Goal: Information Seeking & Learning: Learn about a topic

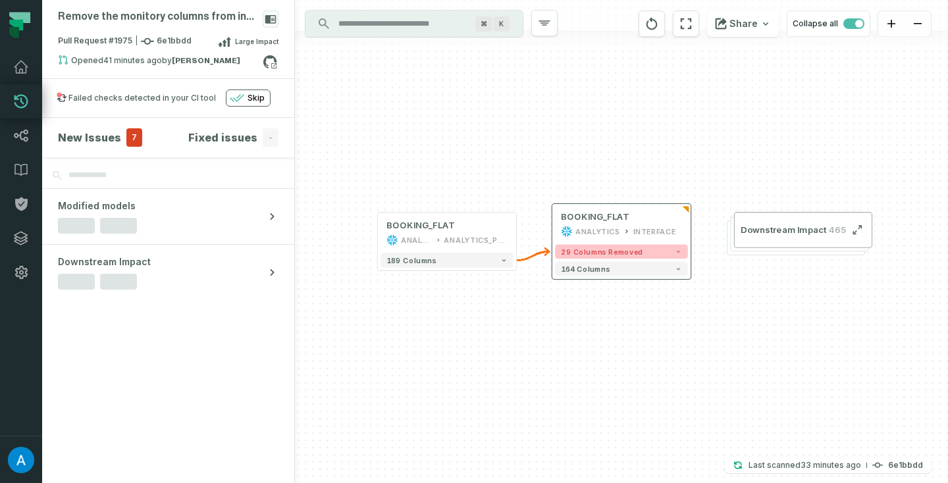
click at [623, 249] on span "29 columns removed" at bounding box center [602, 251] width 82 height 9
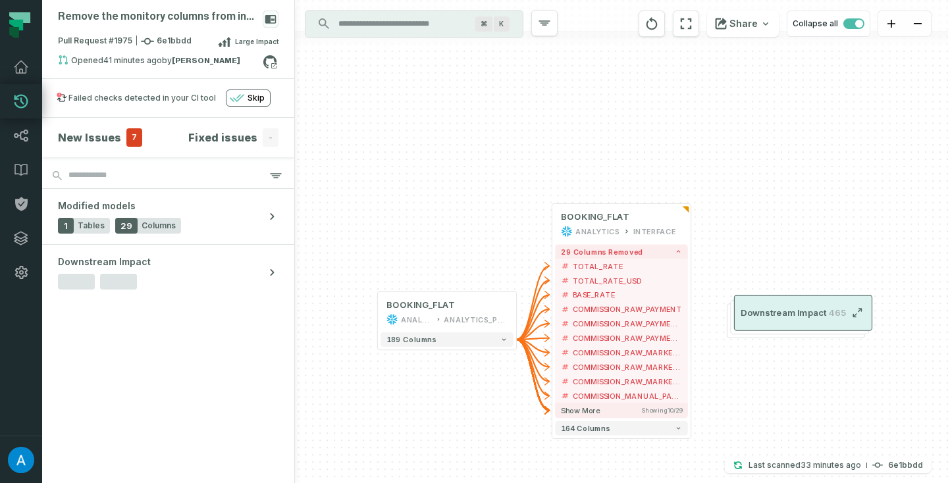
click at [812, 309] on span "Downstream Impact" at bounding box center [784, 313] width 86 height 12
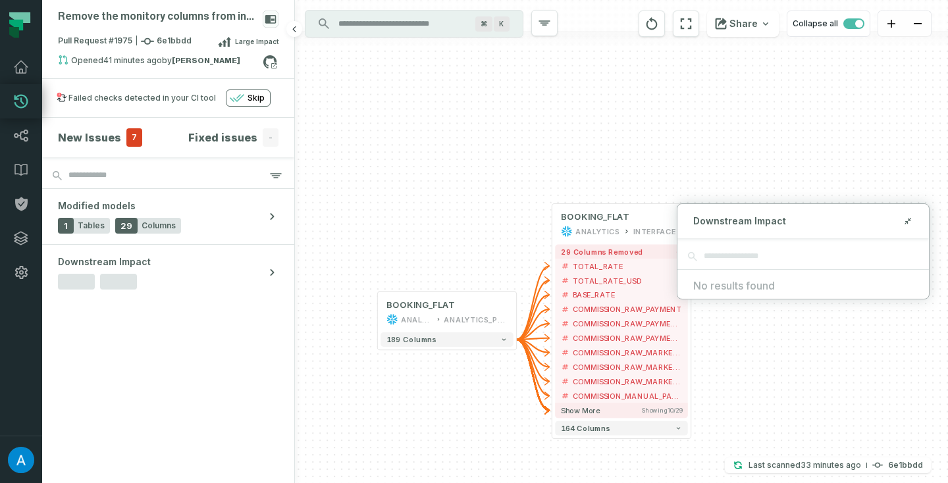
click at [107, 136] on h4 "New Issues" at bounding box center [89, 138] width 63 height 16
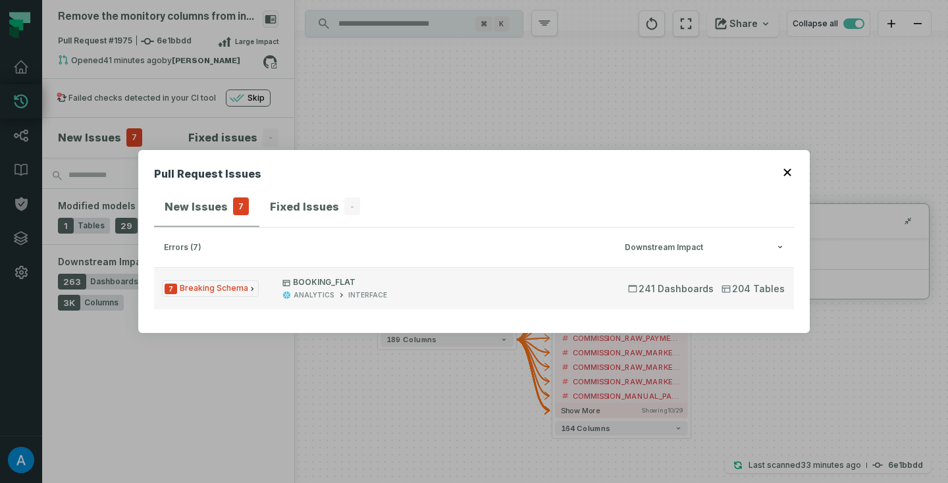
click at [195, 291] on span "7 Breaking Schema" at bounding box center [210, 288] width 97 height 16
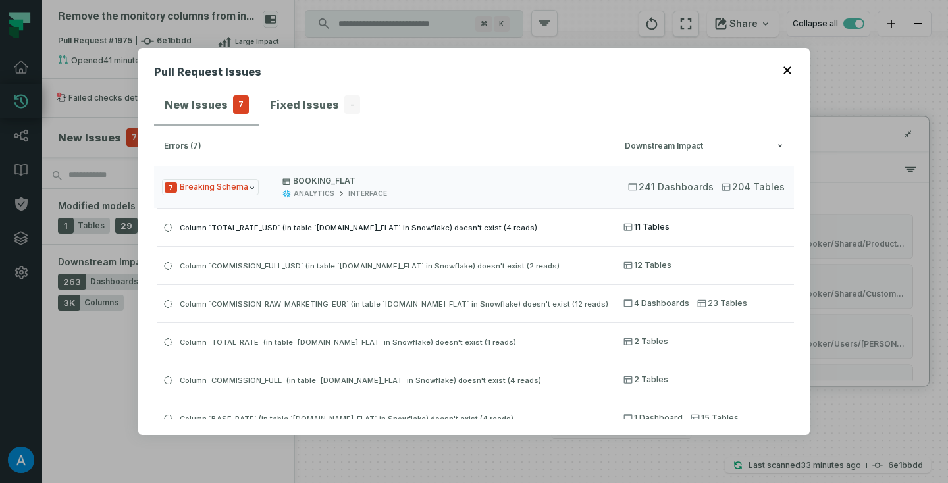
click at [639, 228] on span "11 Tables" at bounding box center [646, 227] width 46 height 11
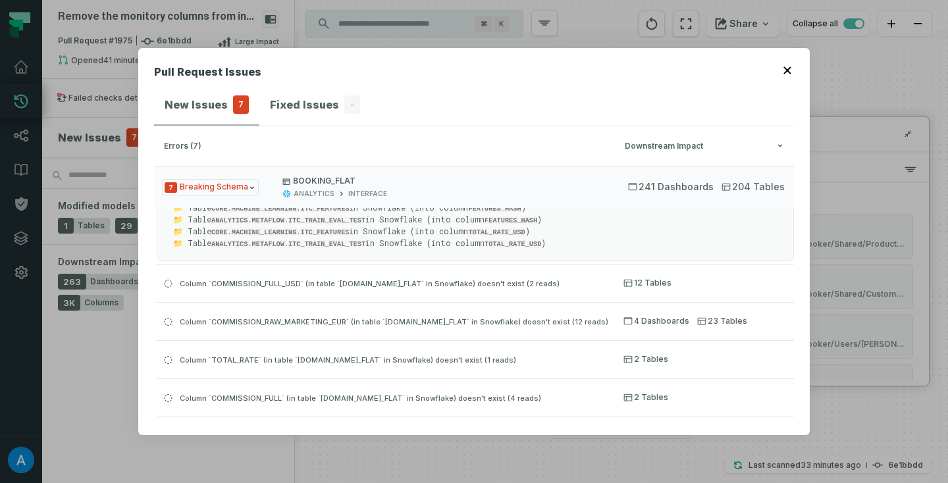
scroll to position [71, 0]
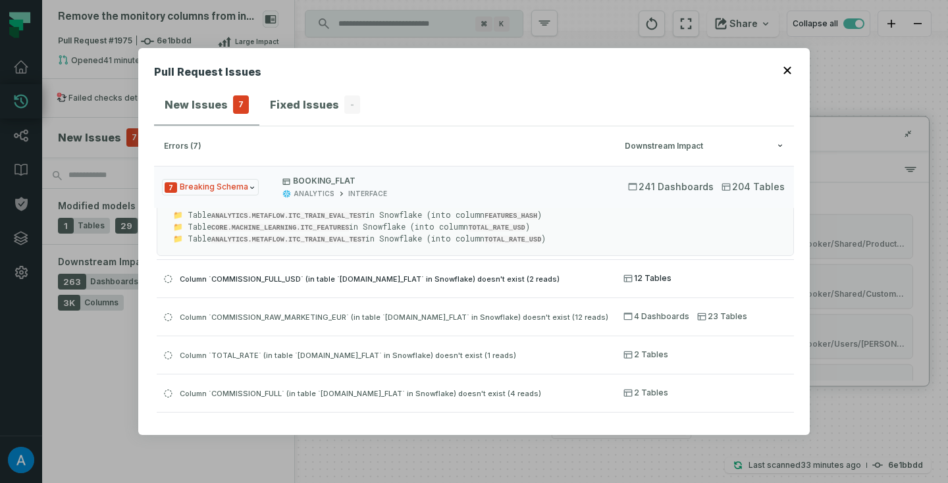
click at [638, 273] on span "12 Tables" at bounding box center [647, 278] width 48 height 11
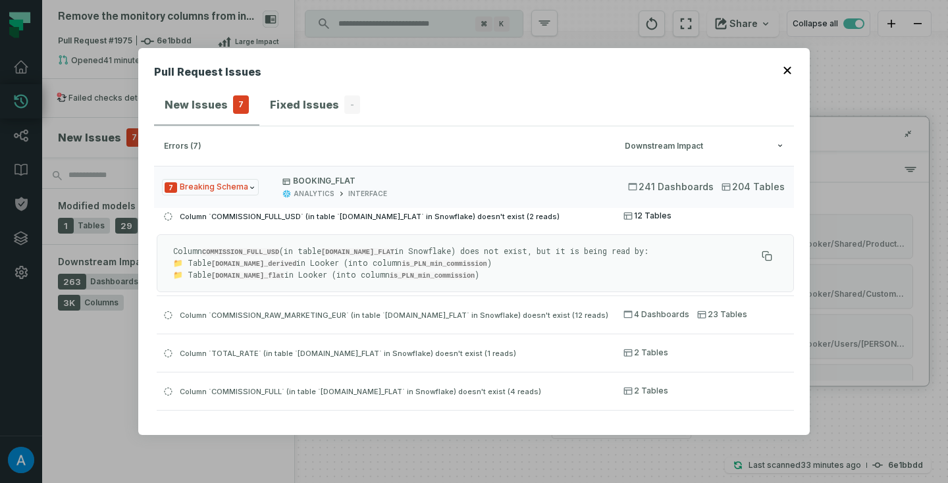
scroll to position [84, 0]
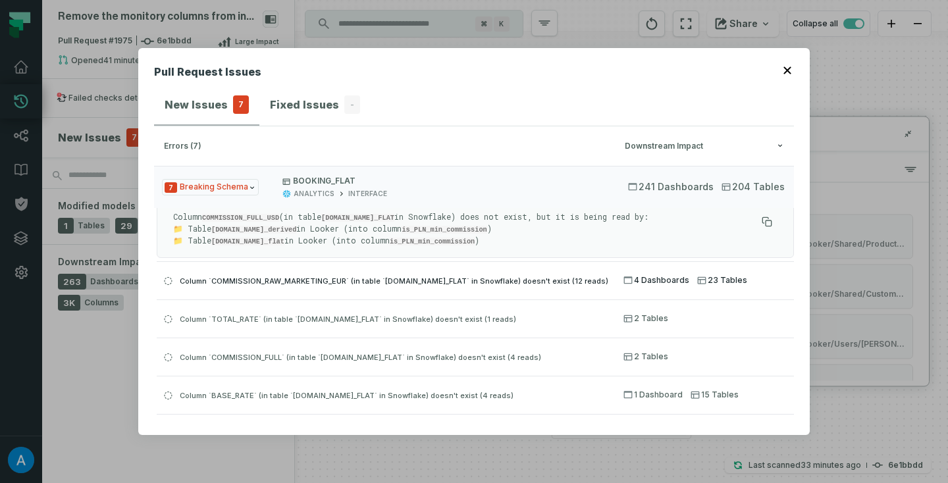
click at [705, 282] on span "23 Tables" at bounding box center [722, 280] width 50 height 11
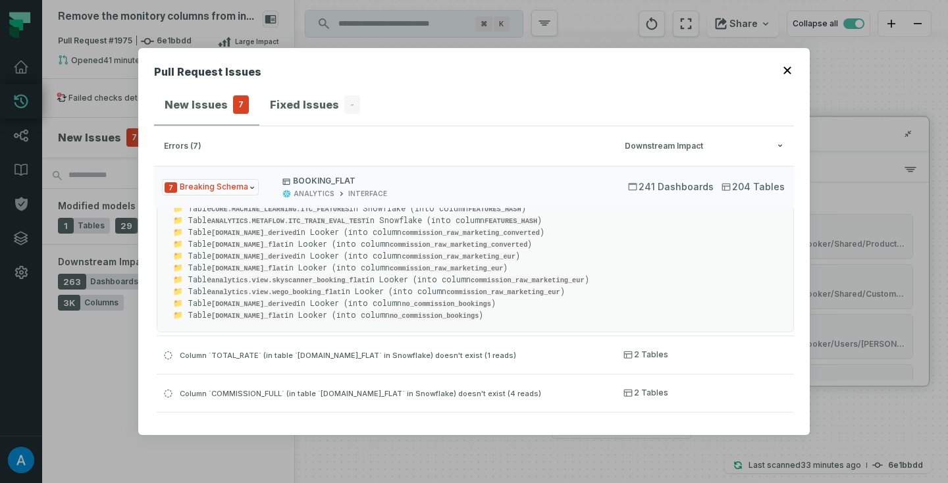
scroll to position [206, 0]
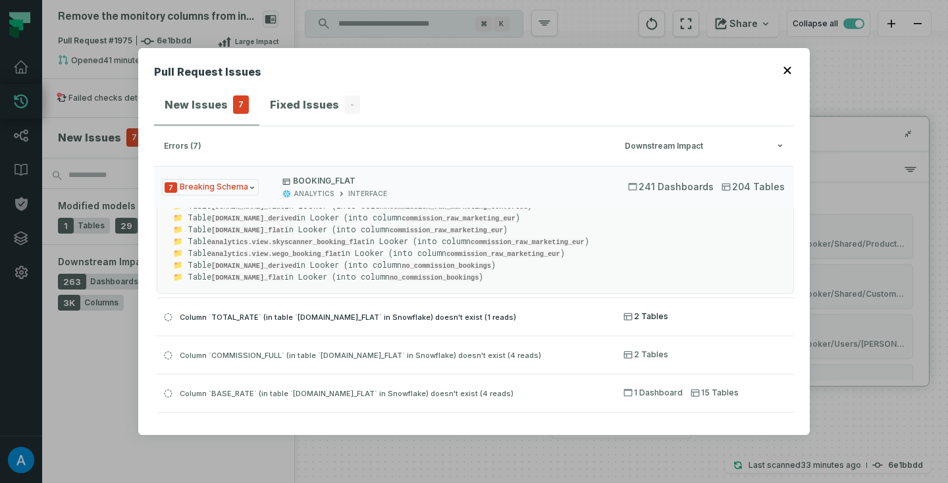
click at [658, 315] on span "2 Tables" at bounding box center [645, 316] width 45 height 11
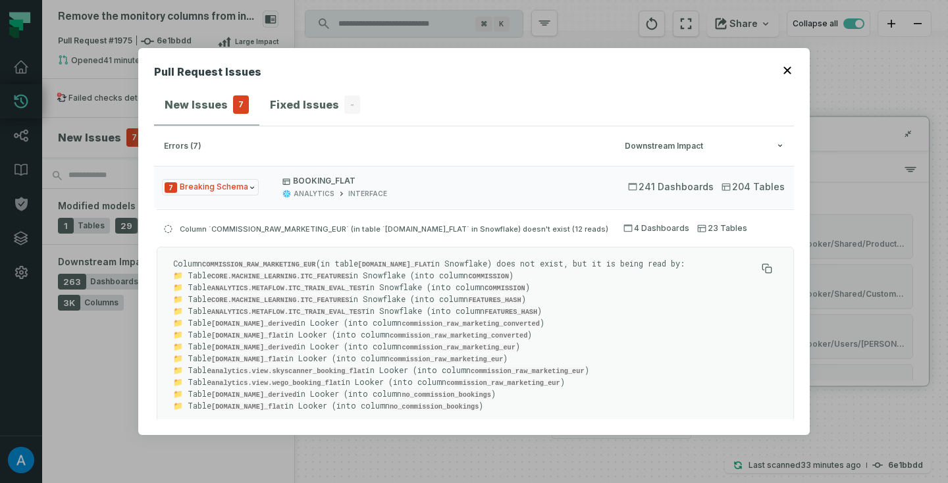
scroll to position [72, 0]
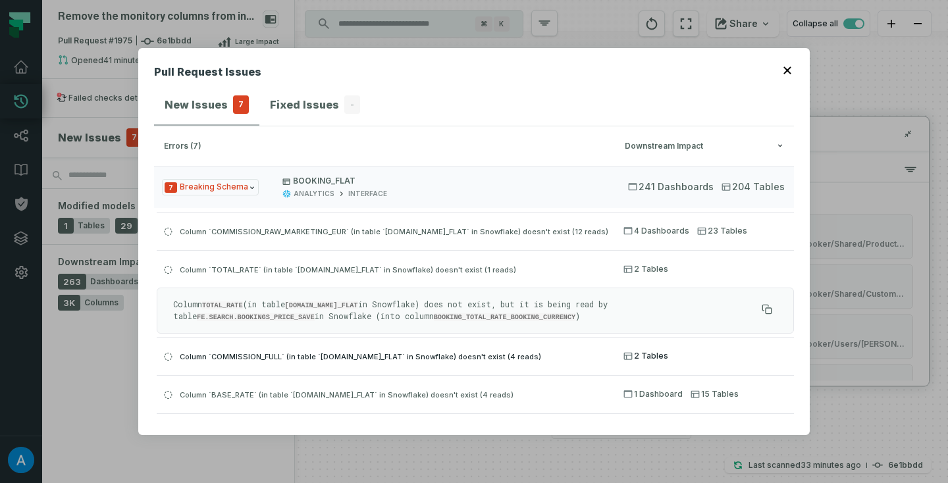
click at [649, 355] on span "2 Tables" at bounding box center [645, 356] width 45 height 11
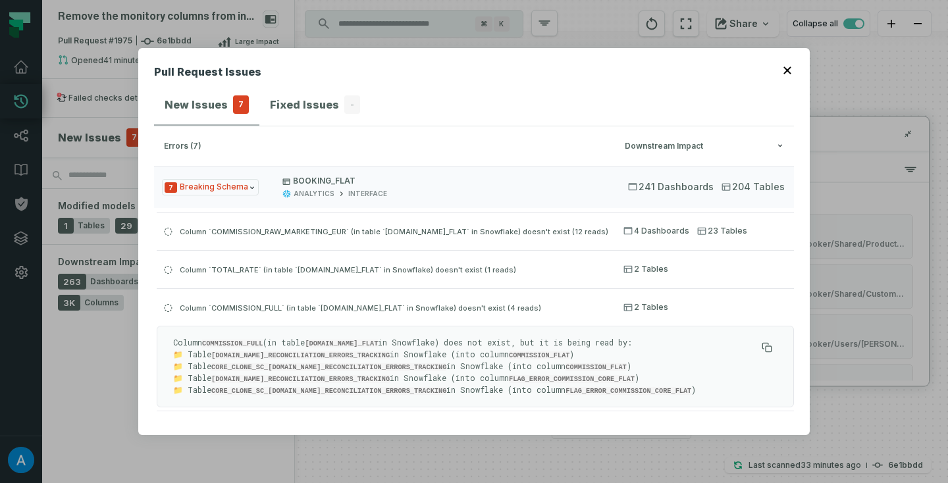
scroll to position [106, 0]
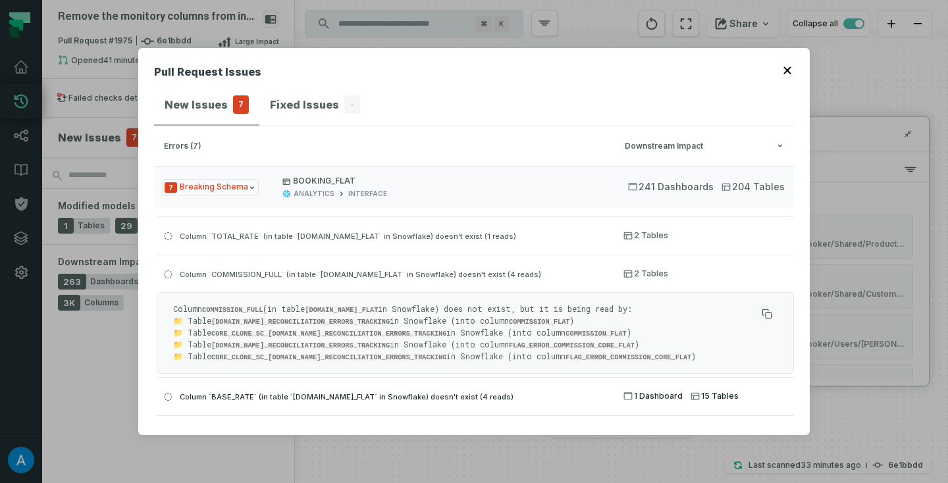
click at [650, 394] on span "1 Dashboard" at bounding box center [652, 396] width 59 height 11
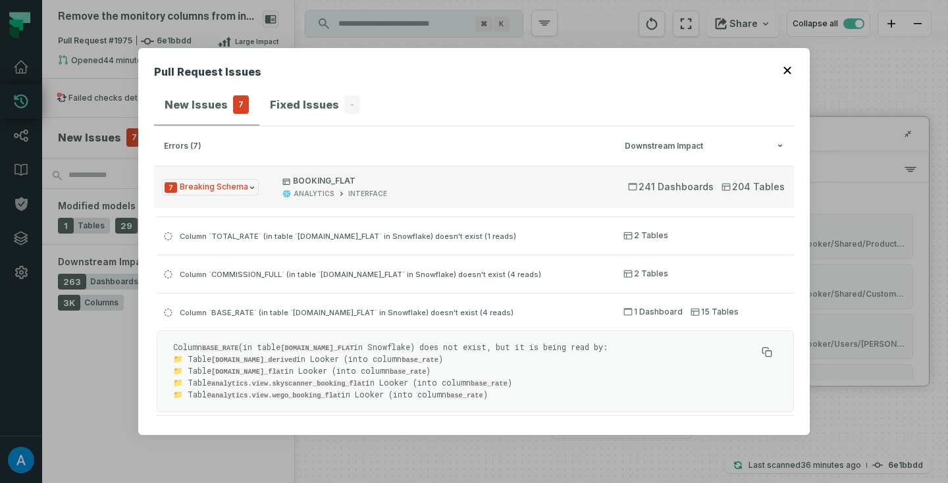
click at [669, 186] on span "241 Dashboards" at bounding box center [671, 186] width 86 height 13
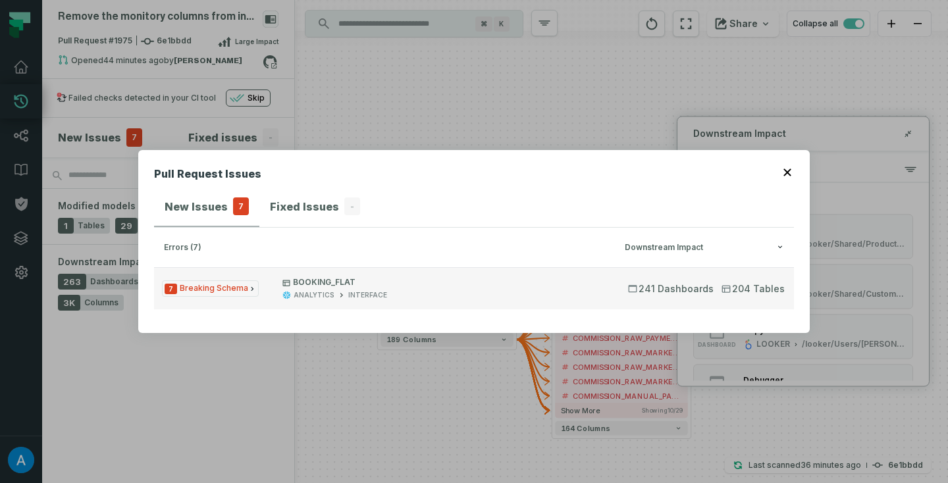
click at [651, 280] on button "7 Breaking Schema BOOKING_FLAT ANALYTICS INTERFACE 241 Dashboards 204 Tables" at bounding box center [474, 288] width 640 height 42
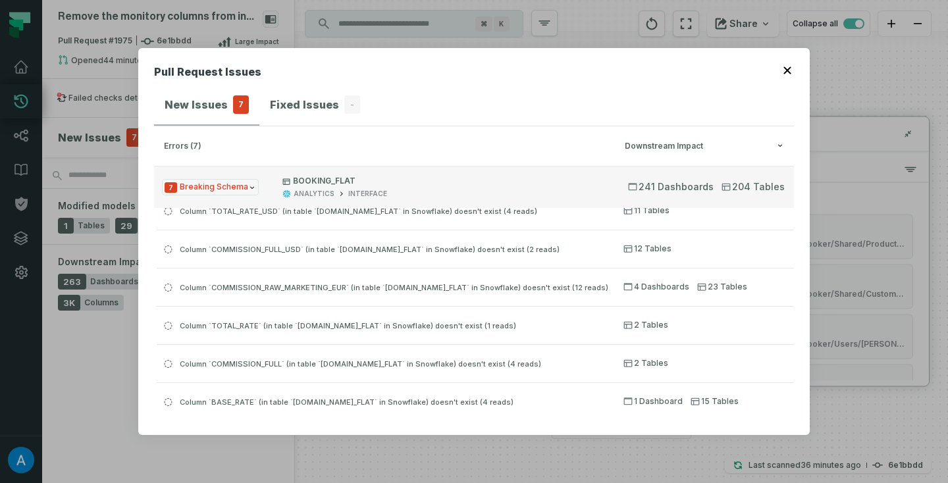
scroll to position [25, 0]
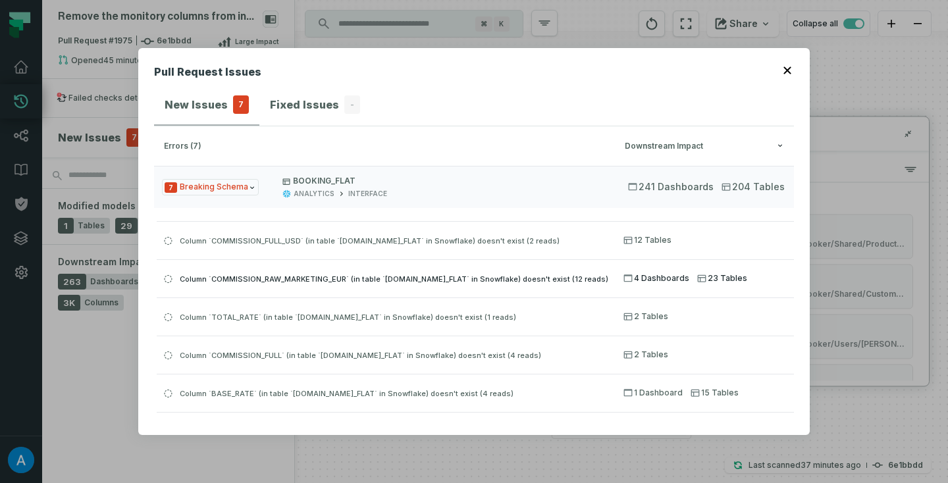
click at [582, 271] on div "Column `COMMISSION_RAW_MARKETING_EUR` (in table `[DOMAIN_NAME]_FLAT` in Snowfla…" at bounding box center [386, 279] width 459 height 16
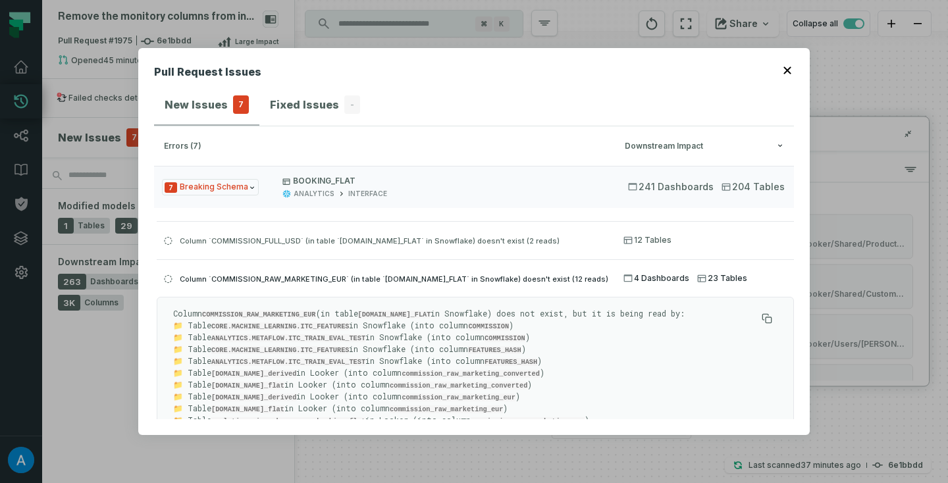
click at [648, 276] on span "4 Dashboards" at bounding box center [656, 278] width 66 height 11
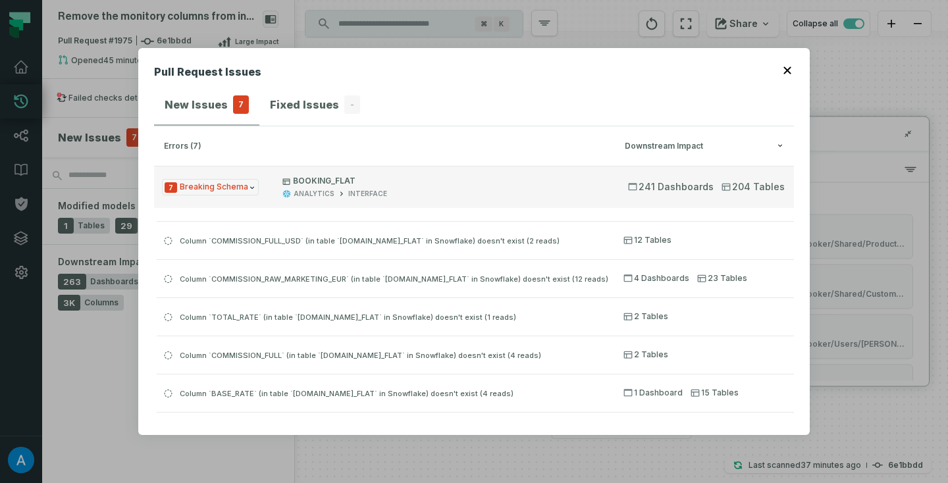
click at [678, 190] on span "241 Dashboards" at bounding box center [671, 186] width 86 height 13
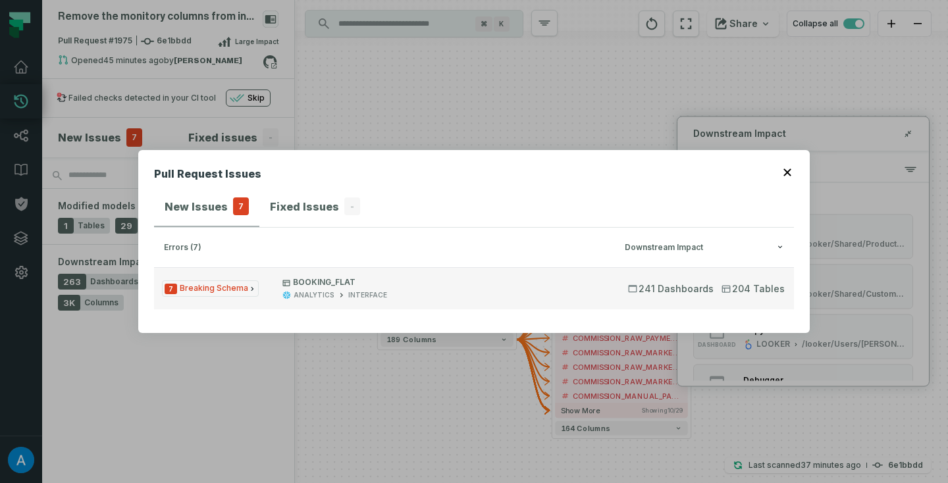
click at [664, 286] on span "241 Dashboards" at bounding box center [671, 288] width 86 height 13
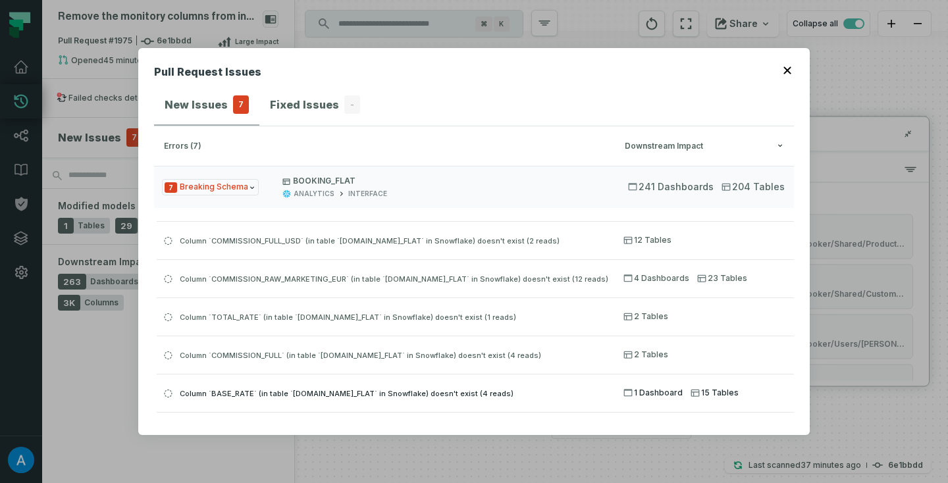
click at [654, 392] on span "1 Dashboard" at bounding box center [652, 393] width 59 height 11
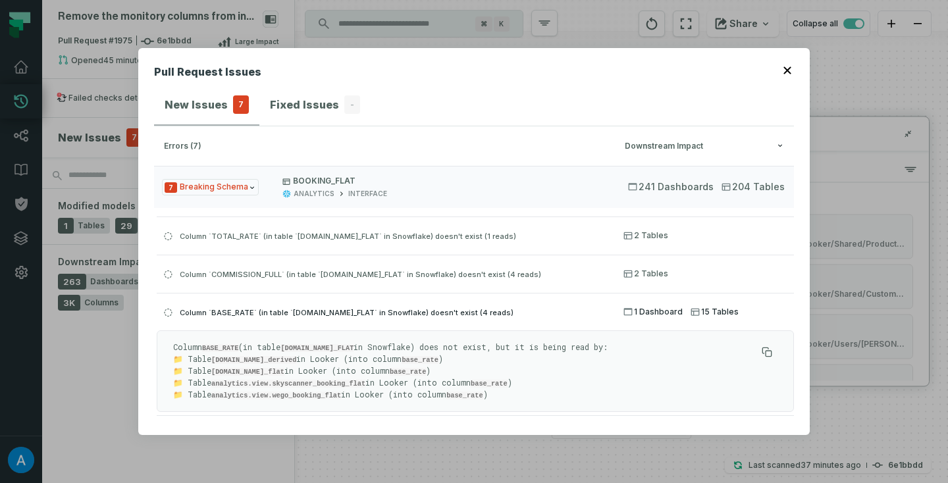
scroll to position [1, 0]
